Goal: Task Accomplishment & Management: Complete application form

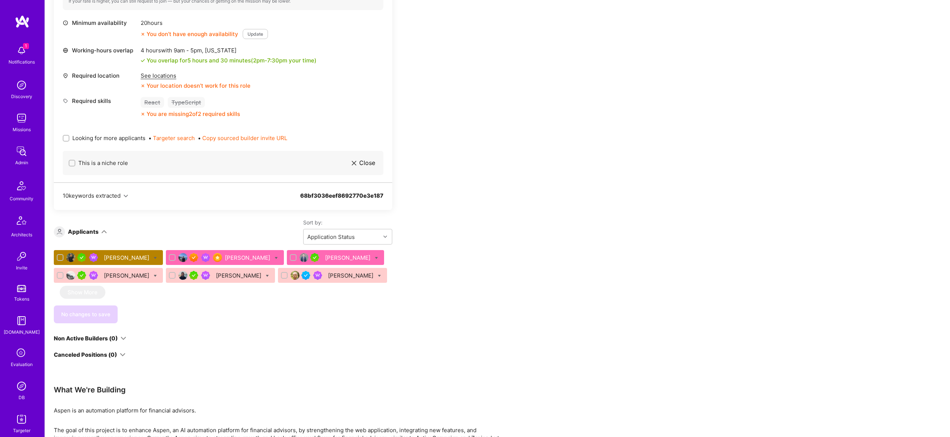
scroll to position [393, 0]
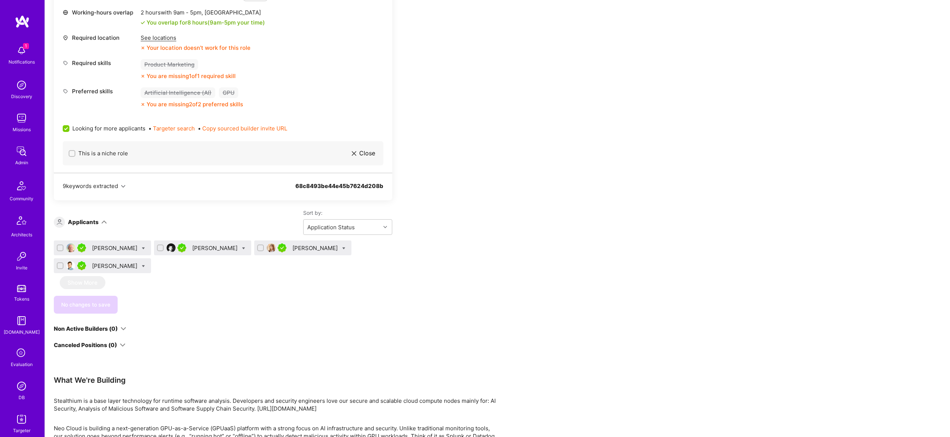
scroll to position [336, 0]
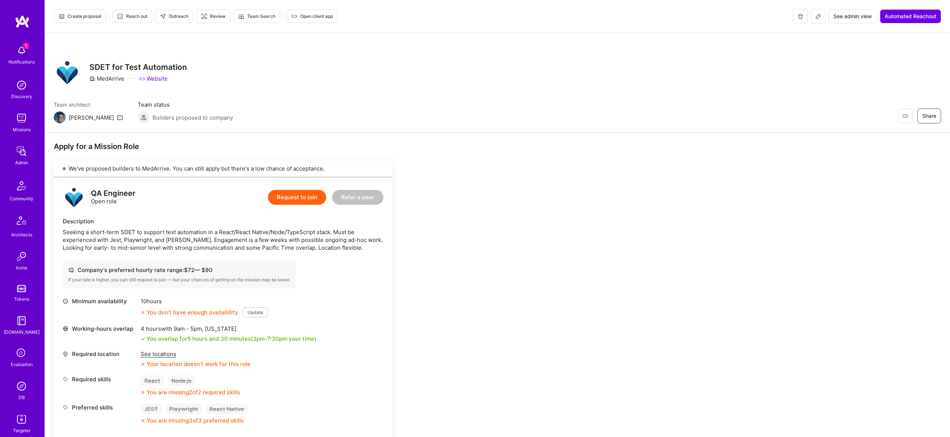
scroll to position [3, 0]
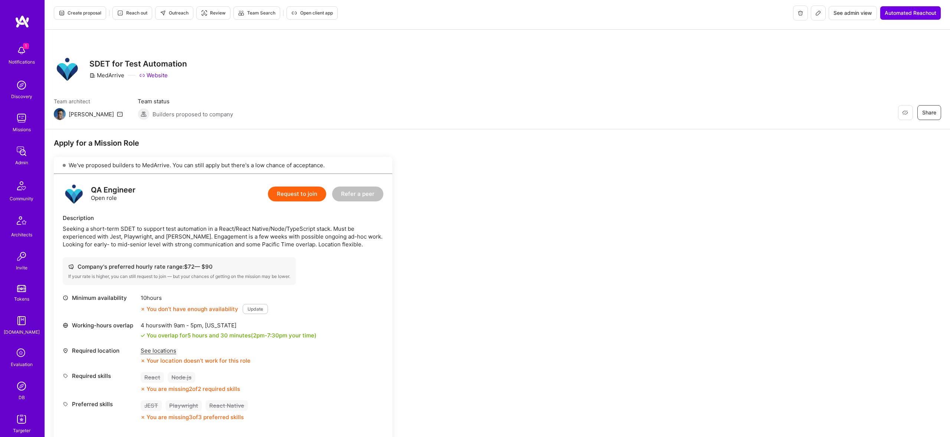
click at [96, 15] on span "Create proposal" at bounding box center [80, 13] width 43 height 7
